Goal: Task Accomplishment & Management: Manage account settings

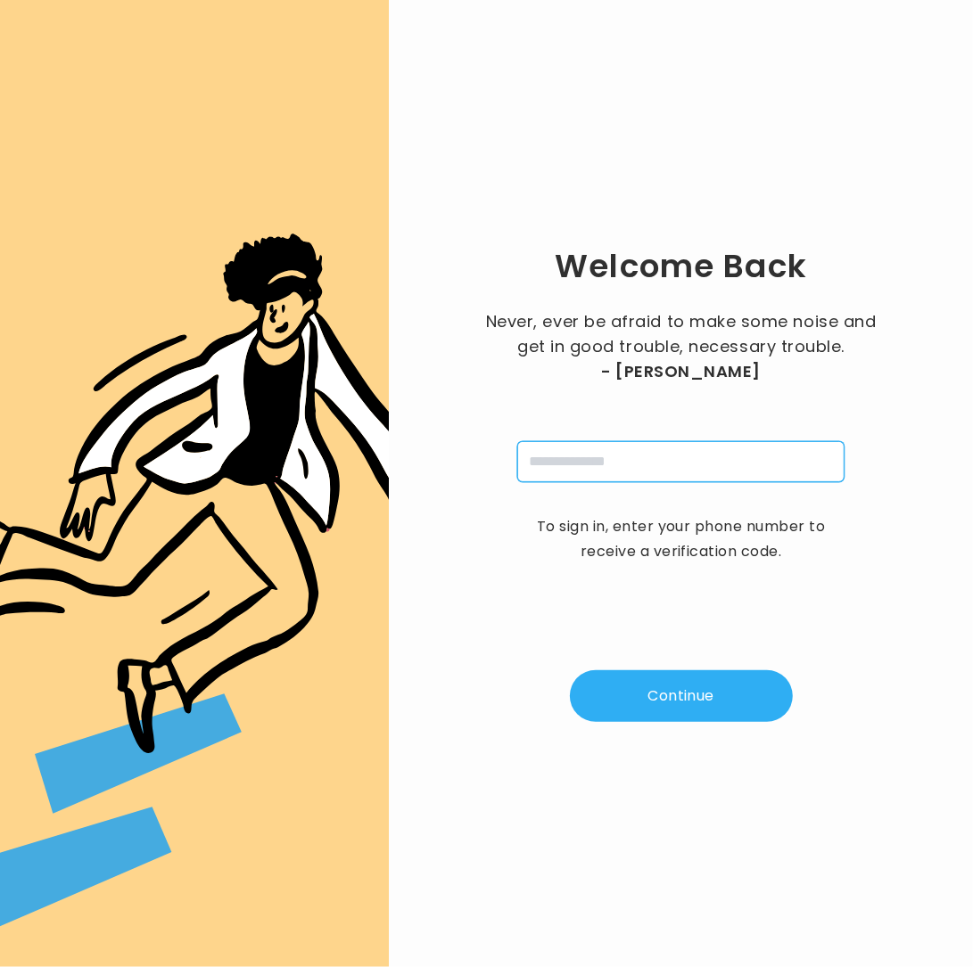
drag, startPoint x: 583, startPoint y: 457, endPoint x: 711, endPoint y: 481, distance: 129.8
click at [592, 460] on input "tel" at bounding box center [680, 461] width 327 height 41
type input "**********"
click at [692, 699] on button "Continue" at bounding box center [681, 697] width 223 height 52
type input "*"
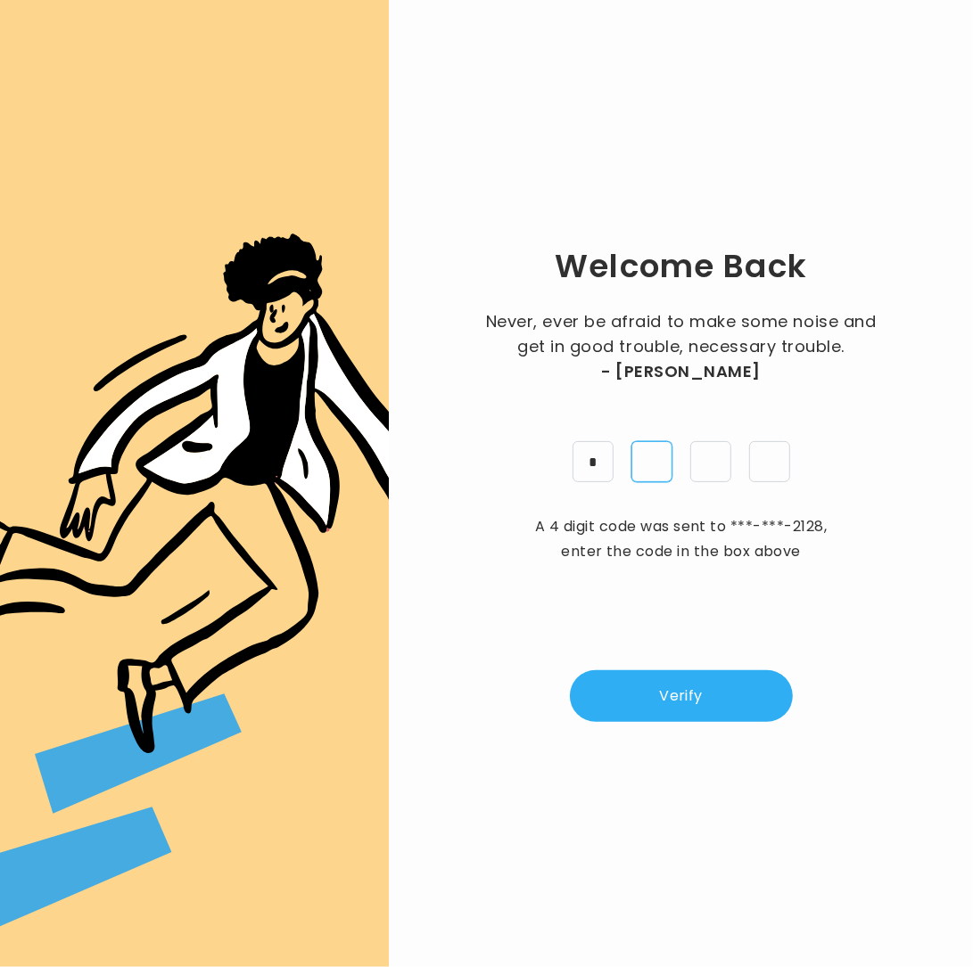
type input "*"
drag, startPoint x: 671, startPoint y: 653, endPoint x: 673, endPoint y: 682, distance: 29.5
click at [672, 676] on div "Welcome Back Never, ever be afraid to make some noise and get in good trouble, …" at bounding box center [680, 484] width 527 height 910
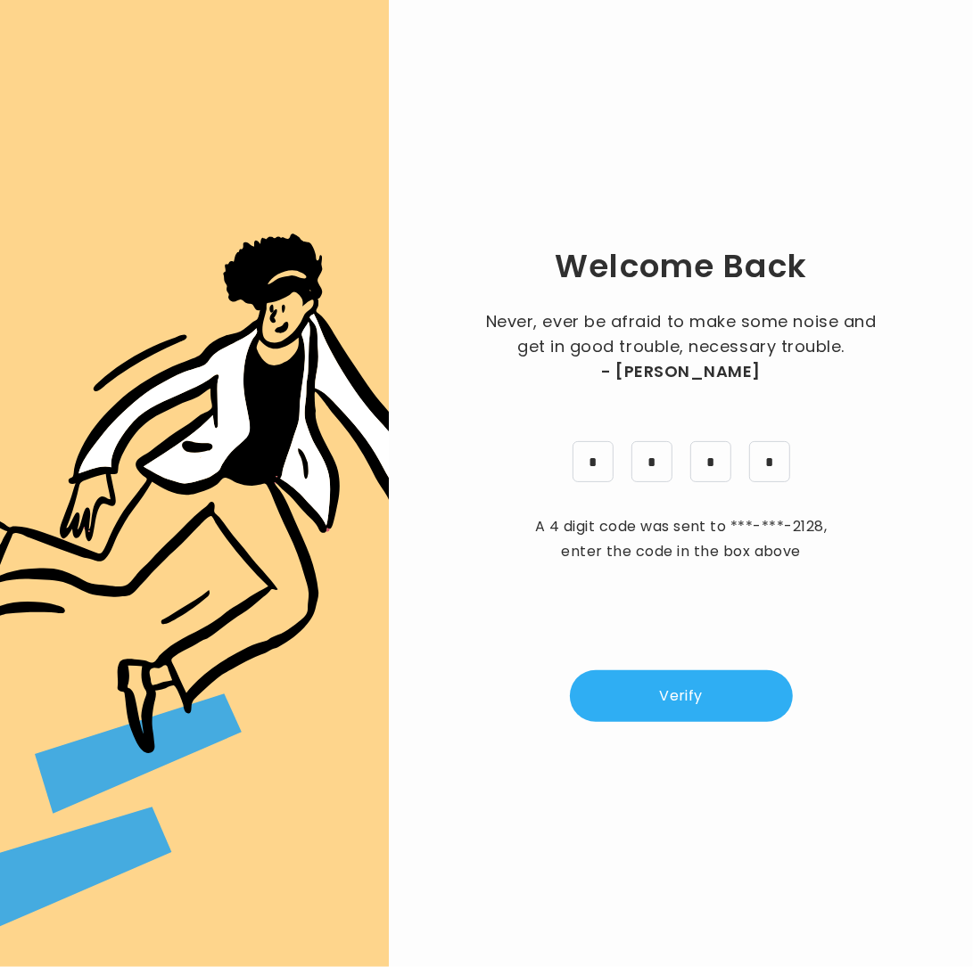
click at [675, 704] on button "Verify" at bounding box center [681, 697] width 223 height 52
